Goal: Information Seeking & Learning: Find specific fact

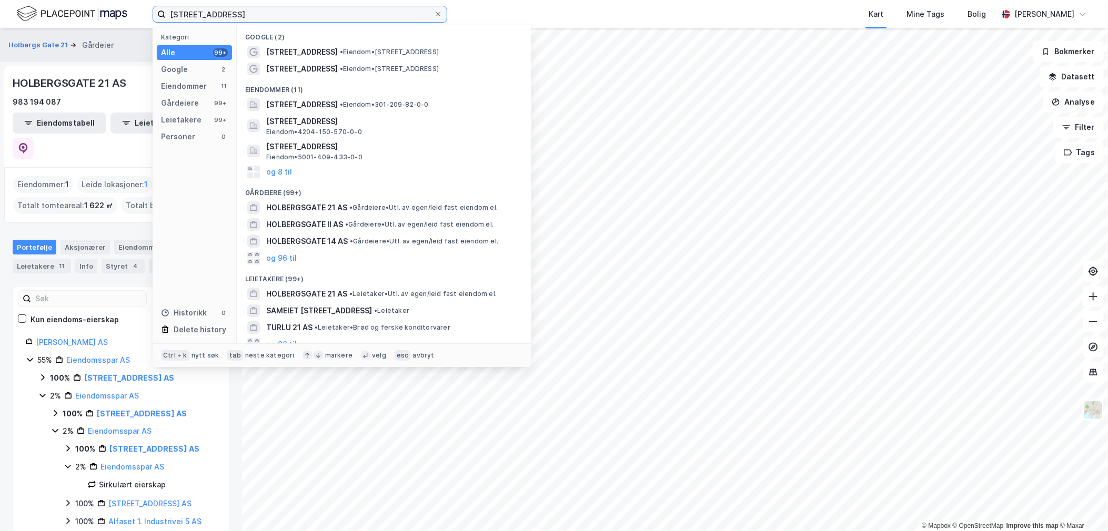
drag, startPoint x: 248, startPoint y: 11, endPoint x: 85, endPoint y: -4, distance: 163.7
click at [85, 0] on html "[STREET_ADDRESS] Kategori Alle 99+ Google 2 Eiendommer 11 Gårdeiere 99+ Leietak…" at bounding box center [554, 265] width 1108 height 531
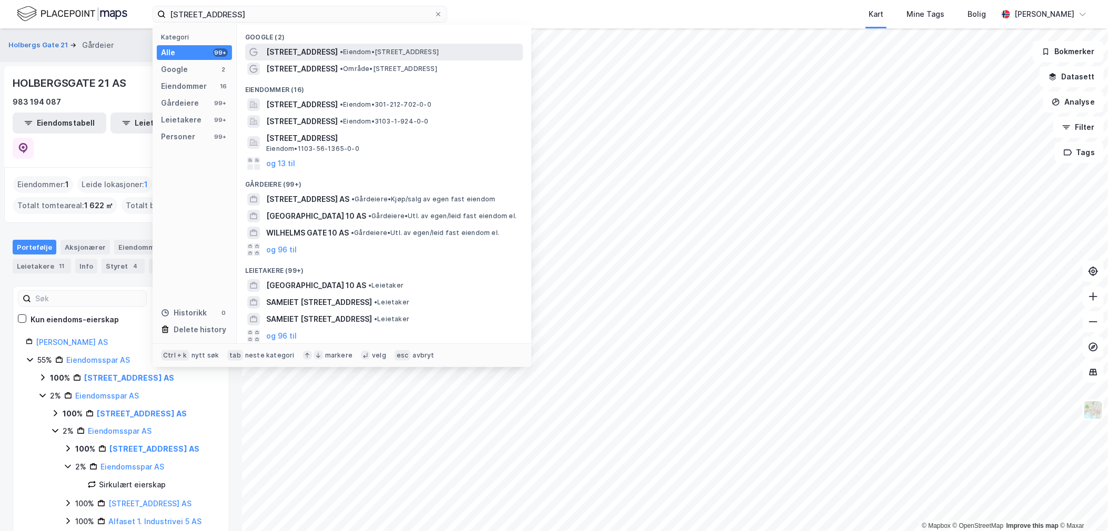
click at [304, 49] on span "[STREET_ADDRESS]" at bounding box center [302, 52] width 72 height 13
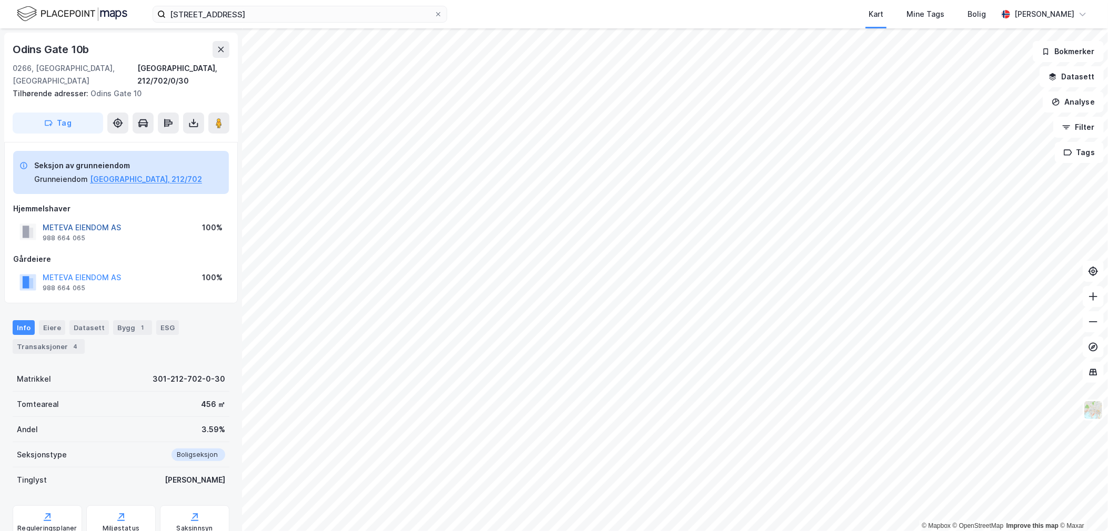
click at [0, 0] on button "METEVA EIENDOM AS" at bounding box center [0, 0] width 0 height 0
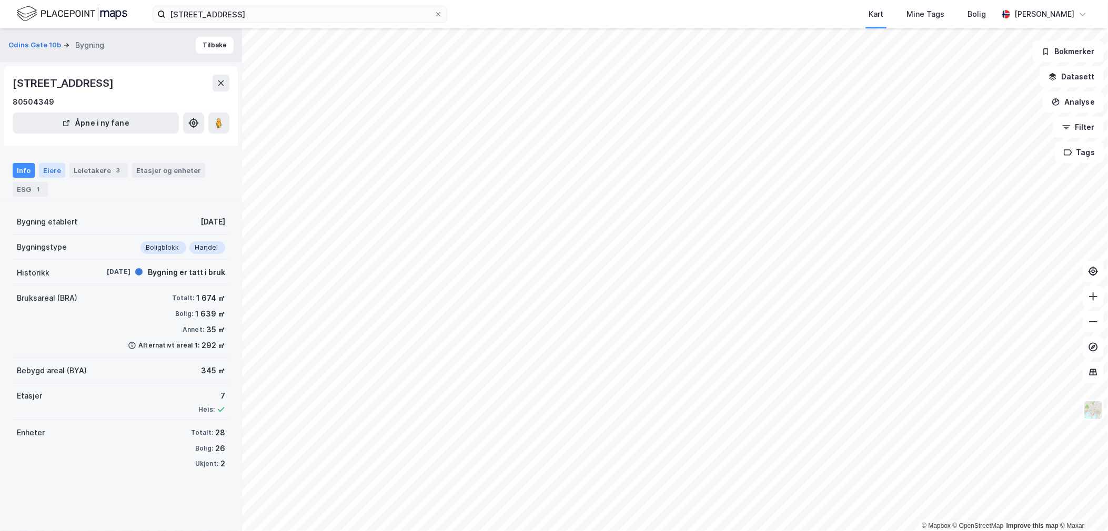
click at [51, 168] on div "Eiere" at bounding box center [52, 170] width 26 height 15
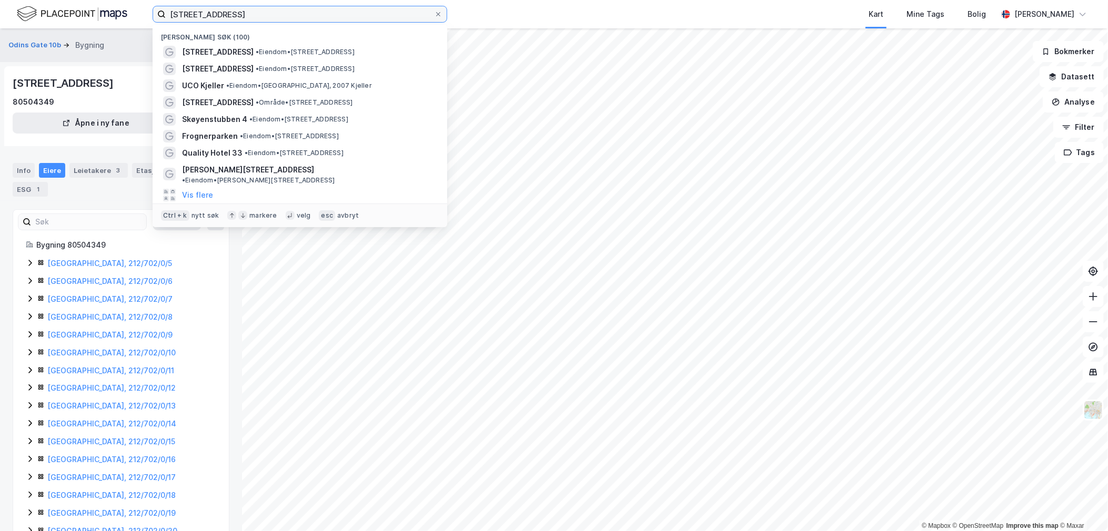
drag, startPoint x: 239, startPoint y: 8, endPoint x: 110, endPoint y: -6, distance: 129.6
click at [110, 0] on html "[STREET_ADDRESS] søk (100) [STREET_ADDRESS] • Eiendom • [STREET_ADDRESS] • Eien…" at bounding box center [554, 265] width 1108 height 531
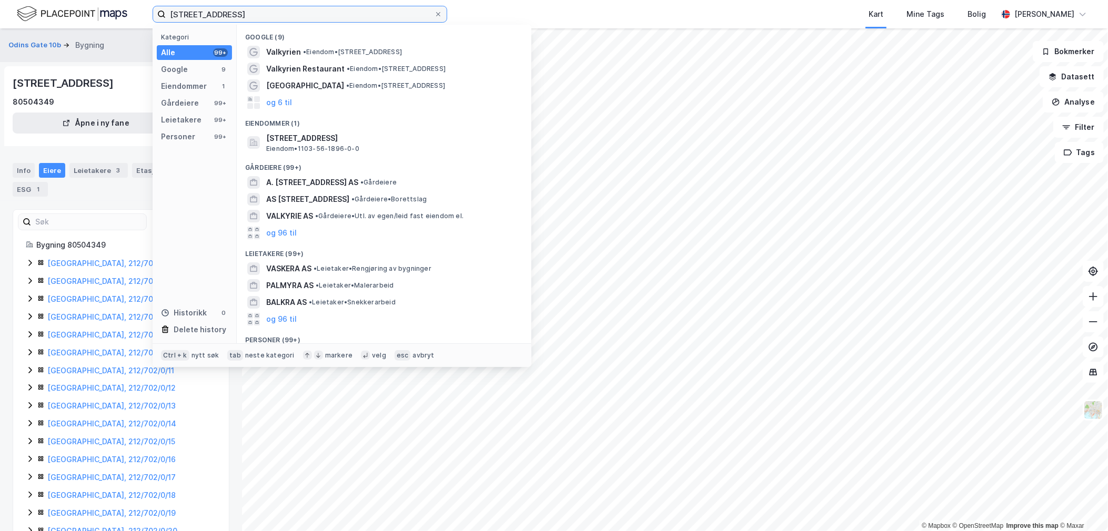
click at [198, 9] on input "[STREET_ADDRESS]" at bounding box center [300, 14] width 268 height 16
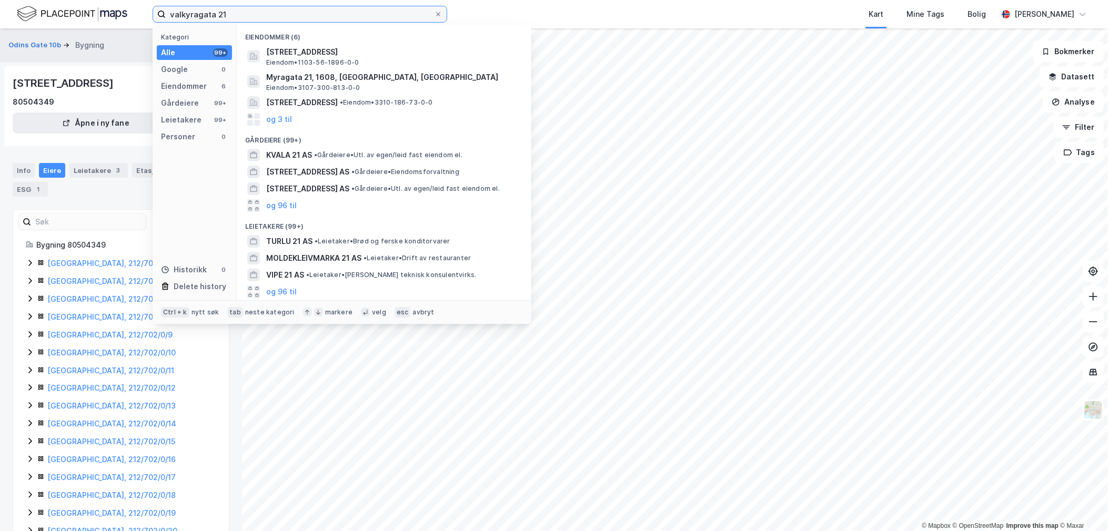
click at [213, 15] on input "valkyragata 21" at bounding box center [300, 14] width 268 height 16
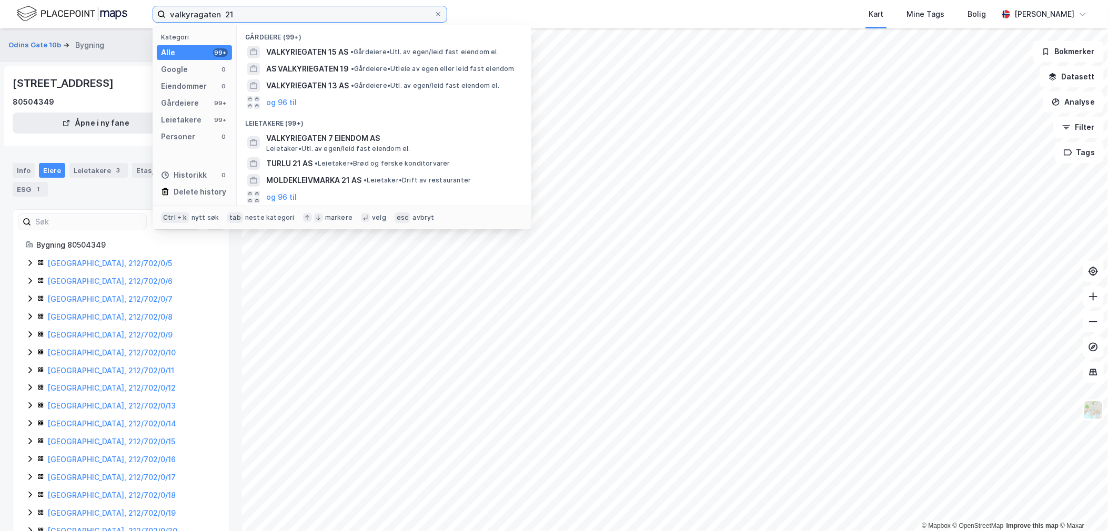
click at [210, 11] on input "valkyragaten 21" at bounding box center [300, 14] width 268 height 16
click at [196, 13] on input "valkyragaten 21" at bounding box center [300, 14] width 268 height 16
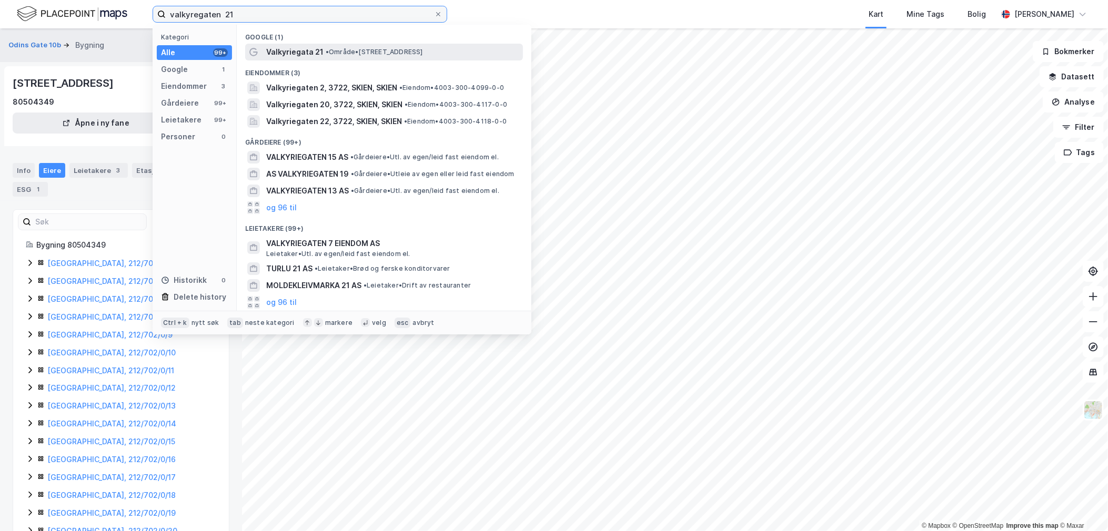
type input "valkyregaten 21"
click at [316, 50] on span "Valkyriegata 21" at bounding box center [294, 52] width 57 height 13
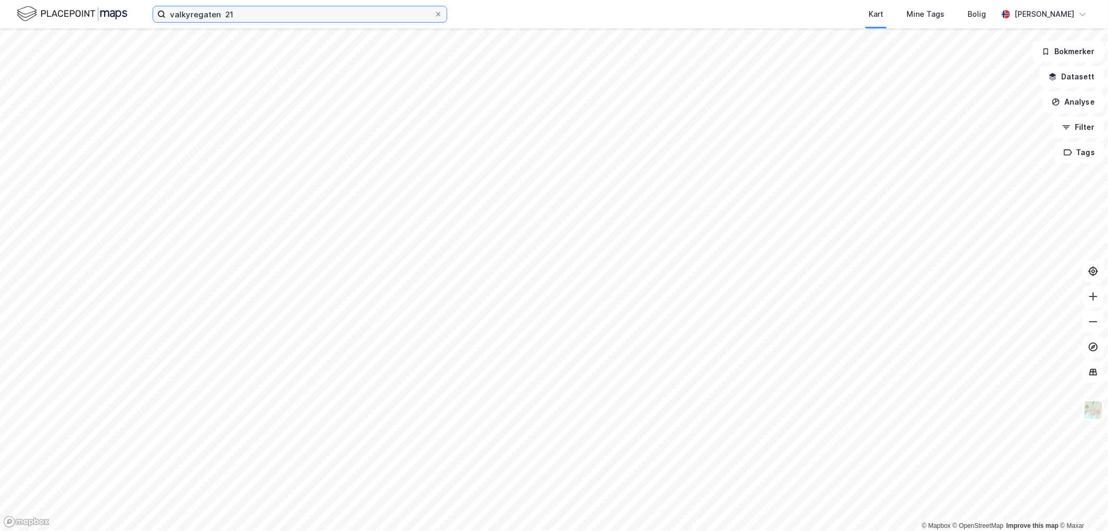
click at [230, 13] on input "valkyregaten 21" at bounding box center [300, 14] width 268 height 16
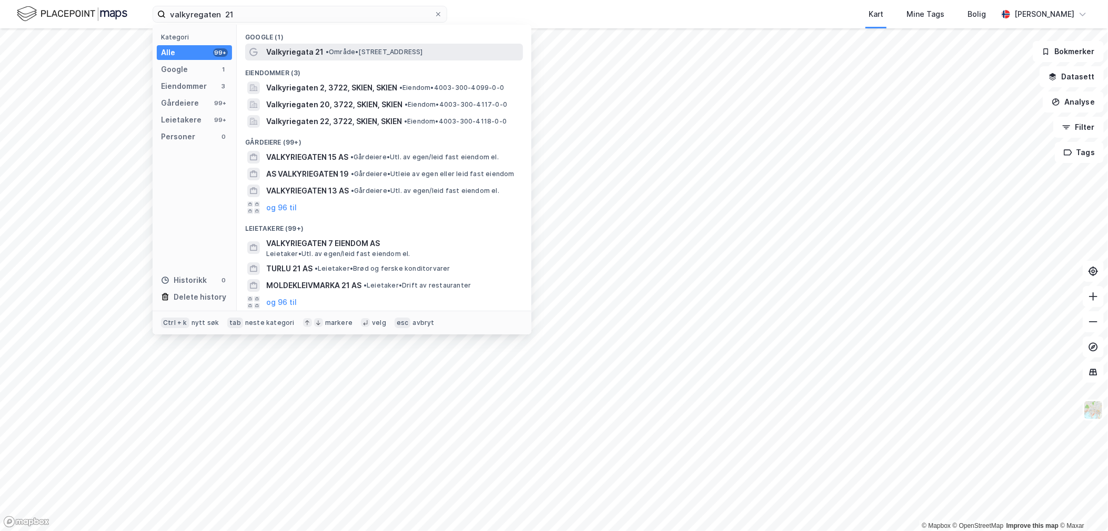
click at [288, 51] on span "Valkyriegata 21" at bounding box center [294, 52] width 57 height 13
